Goal: Task Accomplishment & Management: Use online tool/utility

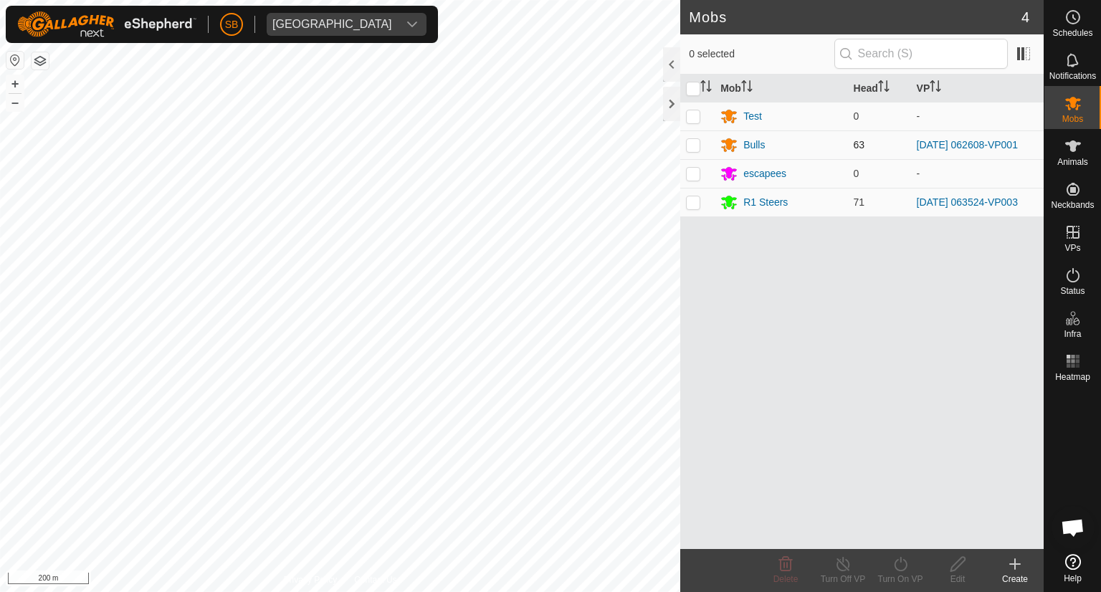
click at [697, 144] on p-checkbox at bounding box center [693, 144] width 14 height 11
checkbox input "true"
click at [914, 462] on div "Turn On VP" at bounding box center [899, 579] width 57 height 13
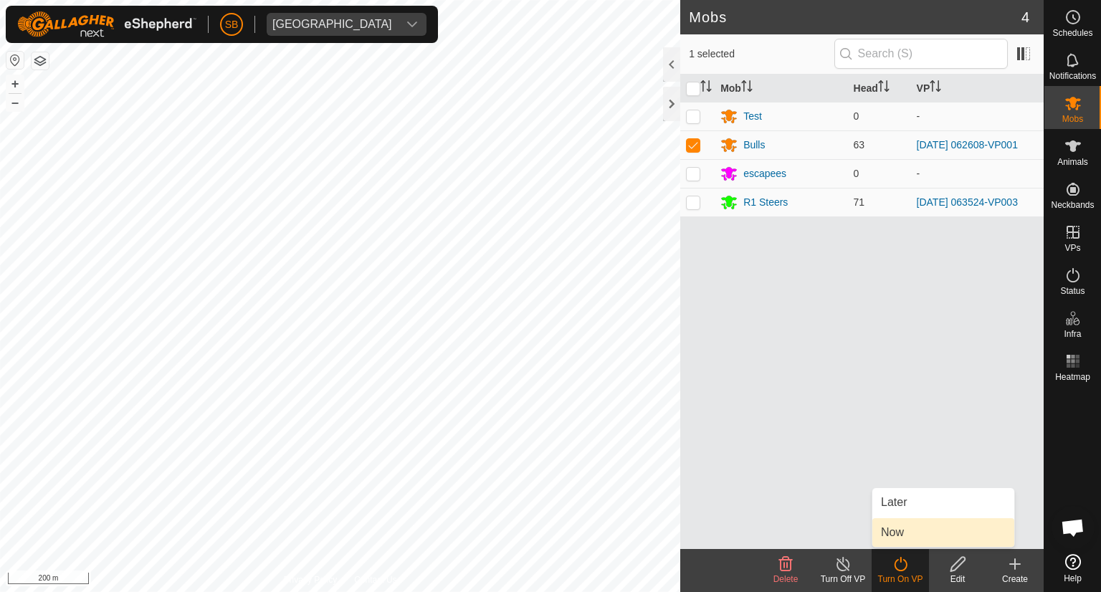
click at [897, 462] on link "Now" at bounding box center [943, 532] width 142 height 29
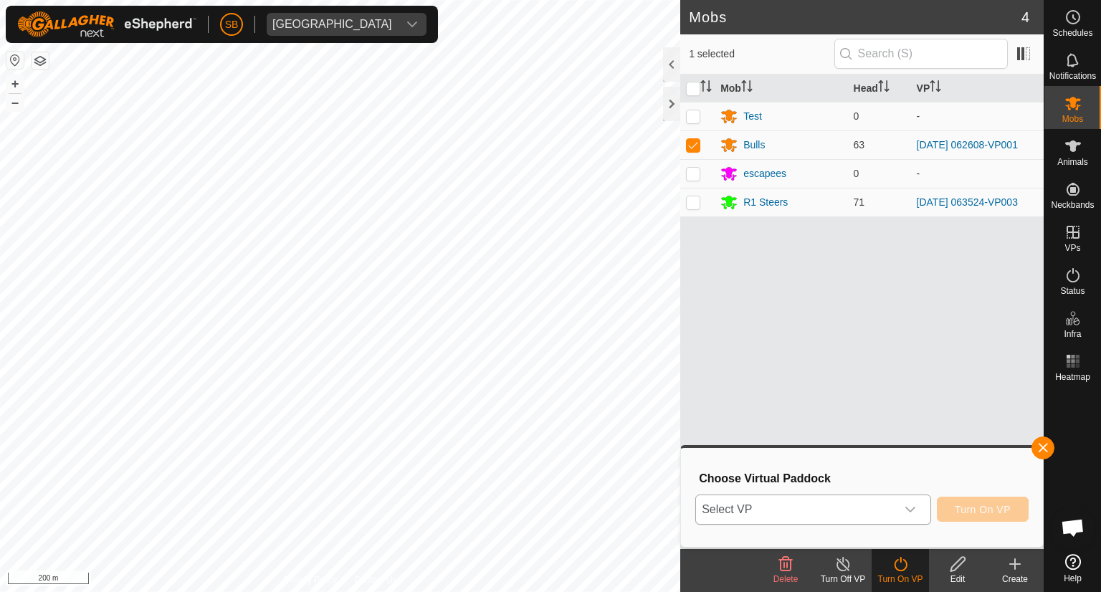
click at [919, 462] on div "dropdown trigger" at bounding box center [910, 509] width 29 height 29
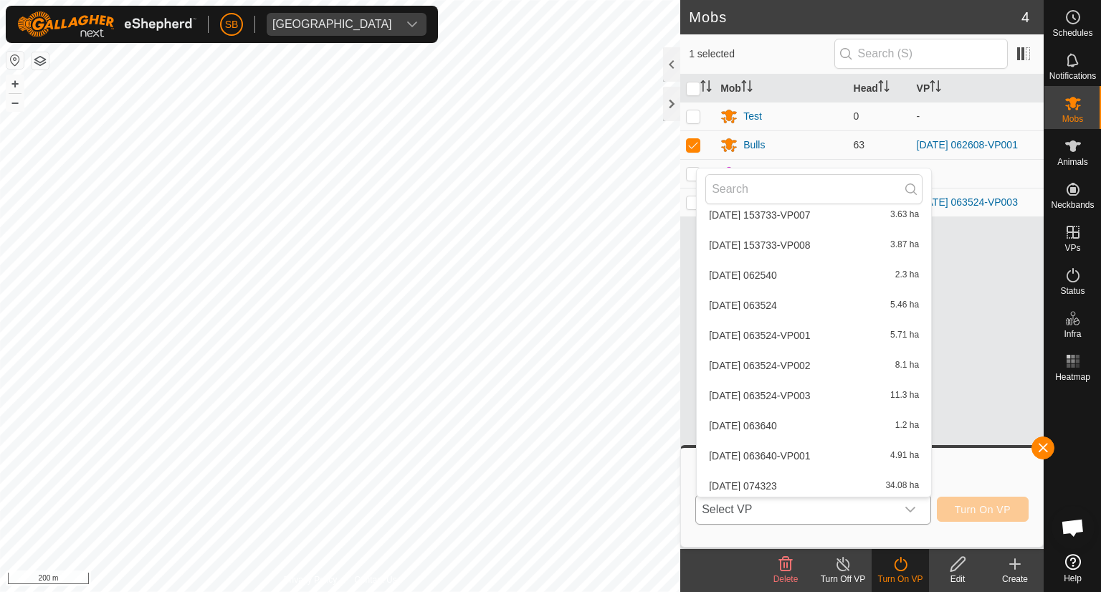
scroll to position [3537, 0]
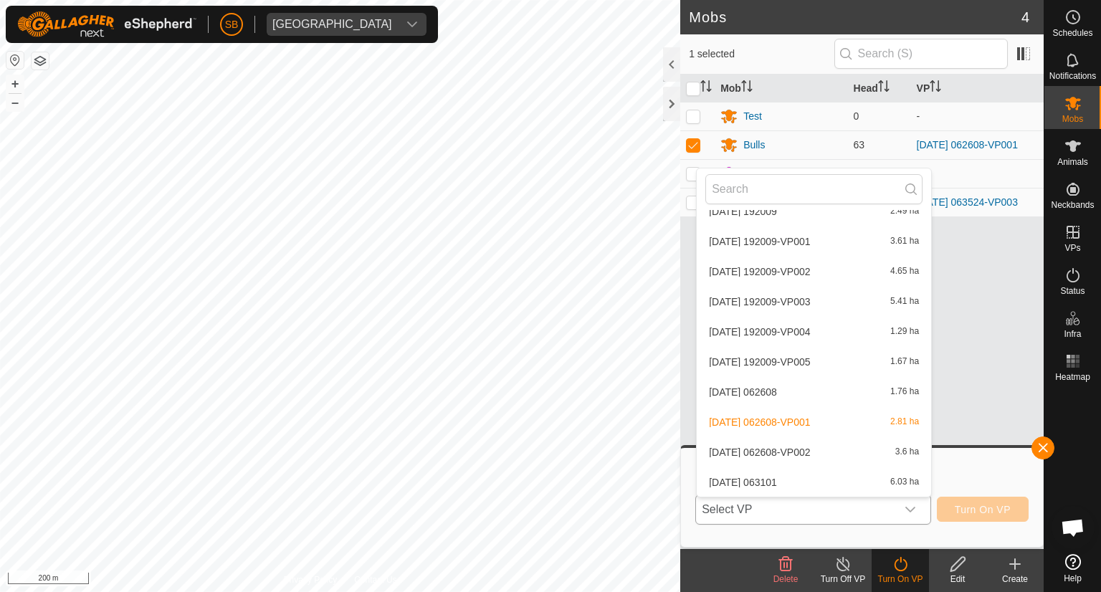
click at [852, 452] on li "[DATE] 062608-VP002 3.6 ha" at bounding box center [814, 452] width 234 height 29
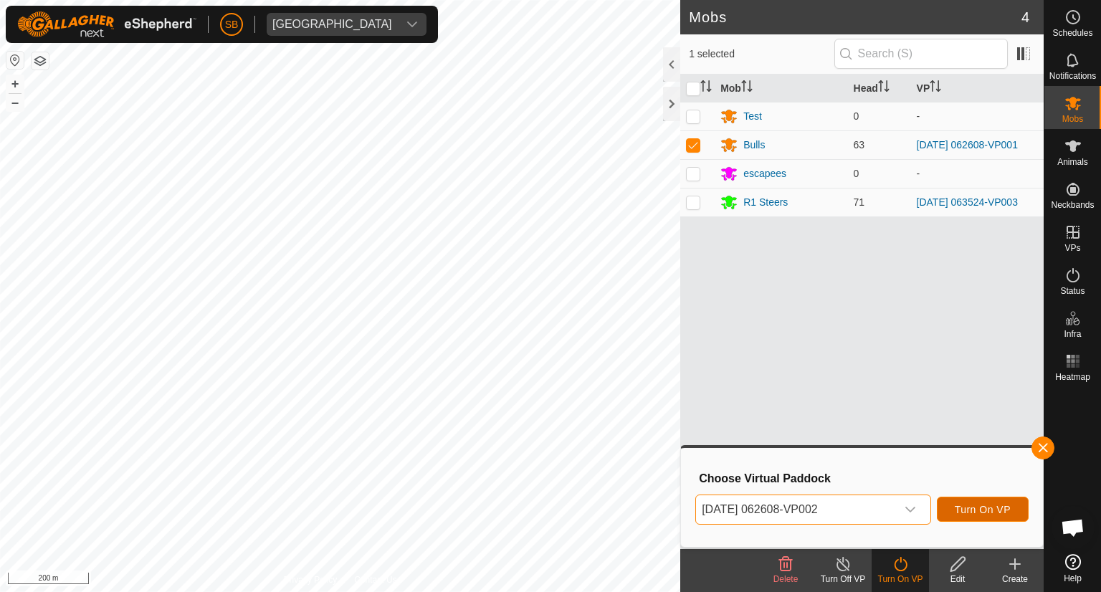
click at [995, 462] on span "Turn On VP" at bounding box center [983, 509] width 56 height 11
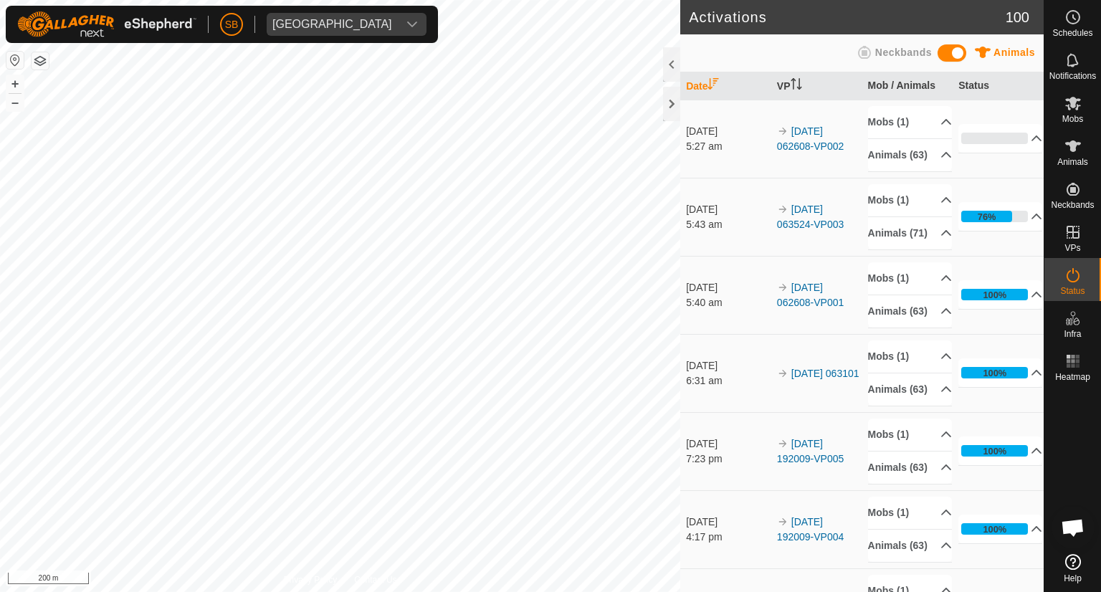
click at [261, 462] on html "SB [GEOGRAPHIC_DATA] Schedules Notifications Mobs Animals Neckbands VPs Status …" at bounding box center [550, 296] width 1101 height 592
